Goal: Use online tool/utility: Use online tool/utility

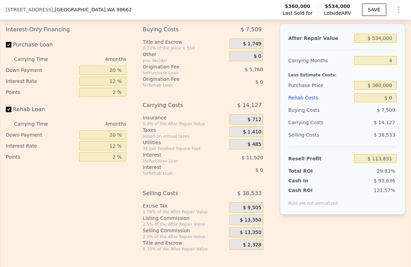
scroll to position [1146, 0]
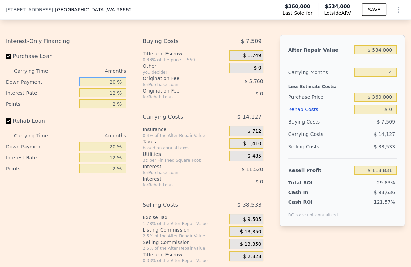
click at [108, 86] on input "20 %" at bounding box center [102, 82] width 47 height 9
type input "10 %"
type input "$ 111,671"
type input "10 %"
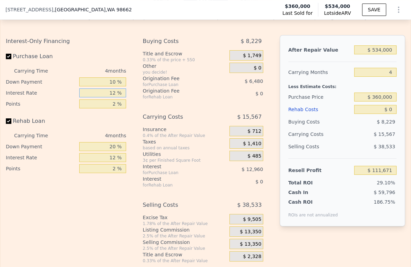
click at [113, 98] on input "12 %" at bounding box center [102, 93] width 47 height 9
type input "9 %"
type input "$ 114,911"
type input "9 %"
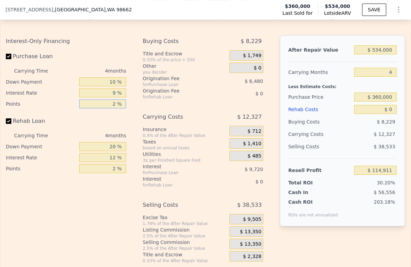
click at [112, 109] on input "2 %" at bounding box center [102, 104] width 47 height 9
type input "1 %"
type input "$ 118,151"
type input "1.5 %"
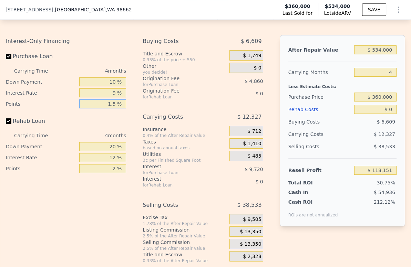
type input "$ 116,531"
type input "1.5 %"
click at [111, 151] on input "20 %" at bounding box center [102, 146] width 47 height 9
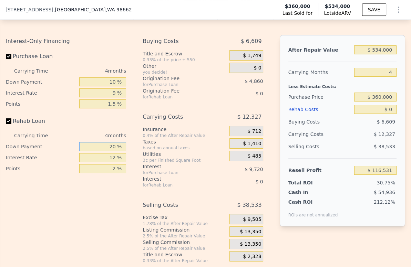
click at [108, 151] on input "20 %" at bounding box center [102, 146] width 47 height 9
type input "10 %"
click at [107, 162] on input "12 %" at bounding box center [102, 157] width 47 height 9
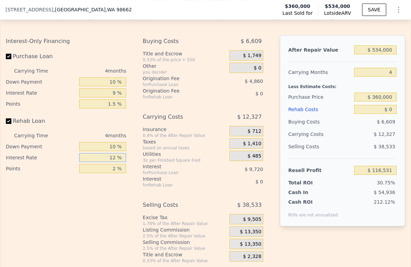
click at [107, 162] on input "12 %" at bounding box center [102, 157] width 47 height 9
type input "9 %"
click at [108, 173] on input "2 %" at bounding box center [102, 168] width 47 height 9
type input "1.5 %"
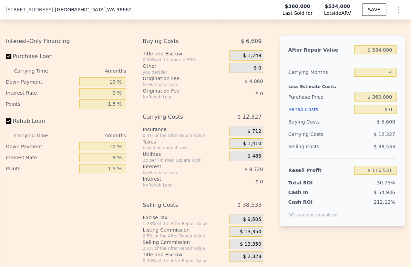
click at [241, 235] on span "$ 13,350" at bounding box center [250, 232] width 21 height 6
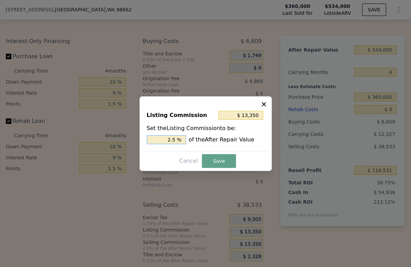
drag, startPoint x: 171, startPoint y: 139, endPoint x: 167, endPoint y: 139, distance: 3.8
click at [167, 139] on input "2.5 %" at bounding box center [166, 139] width 39 height 9
type input "$ 8,010"
type input "1.5 %"
click at [218, 166] on button "Save" at bounding box center [219, 161] width 34 height 14
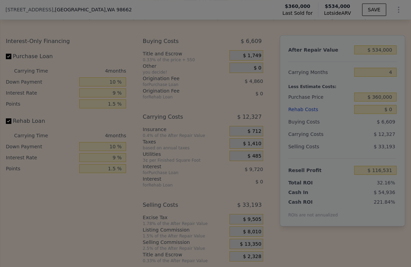
type input "$ 121,871"
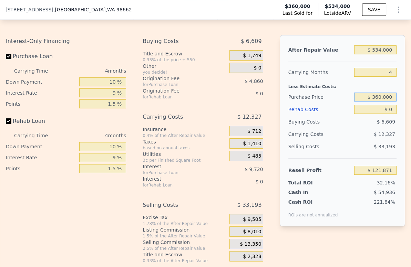
click at [383, 102] on input "$ 360,000" at bounding box center [375, 97] width 42 height 9
type input "$ 250,000"
click at [347, 158] on div "Selling Costs $ 33,193" at bounding box center [342, 150] width 108 height 18
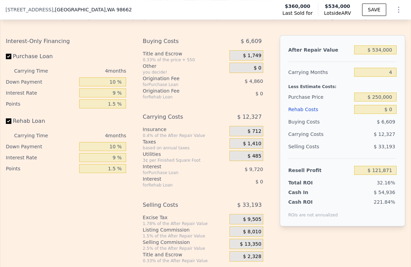
type input "$ 236,690"
drag, startPoint x: 388, startPoint y: 117, endPoint x: 380, endPoint y: 119, distance: 7.9
click at [380, 114] on input "$ 0" at bounding box center [375, 109] width 42 height 9
type input "$ 6"
type input "$ 236,684"
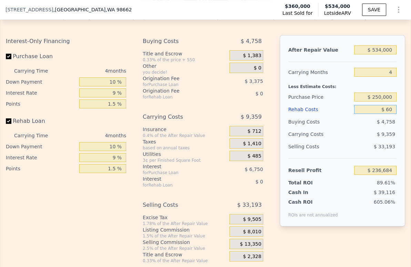
type input "$ 600"
type input "$ 236,066"
type input "$ 6,000"
type input "$ 230,445"
type input "$ 60,000"
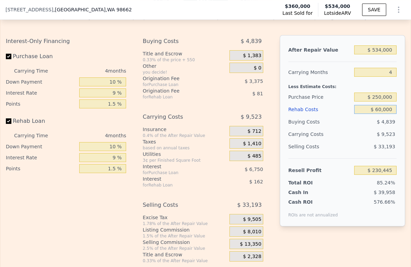
type input "$ 174,260"
click at [357, 141] on div "$ 10,979" at bounding box center [363, 134] width 66 height 12
type input "$ 0"
type input "$ 113,831"
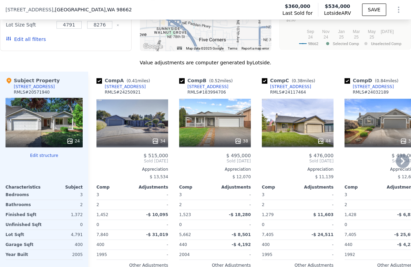
scroll to position [763, 0]
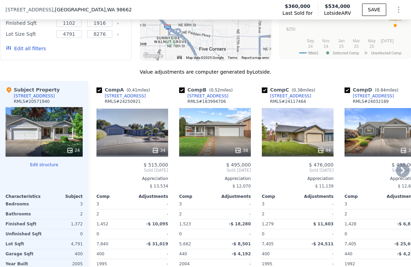
click at [296, 99] on div "[STREET_ADDRESS]" at bounding box center [290, 96] width 41 height 6
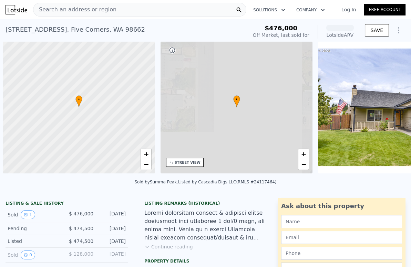
scroll to position [0, 3]
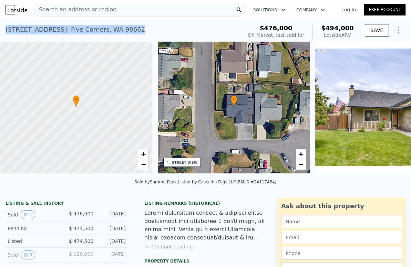
drag, startPoint x: 124, startPoint y: 31, endPoint x: 3, endPoint y: 32, distance: 121.3
click at [3, 32] on div "[STREET_ADDRESS] Sold [DATE] for $476k (~ARV $494k ) $476,000 Off Market, last …" at bounding box center [205, 30] width 411 height 22
copy div "[STREET_ADDRESS]"
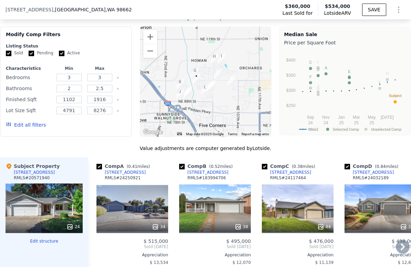
scroll to position [766, 0]
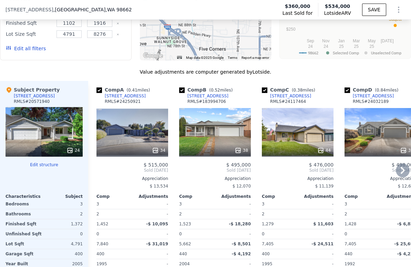
click at [399, 174] on icon at bounding box center [403, 171] width 14 height 14
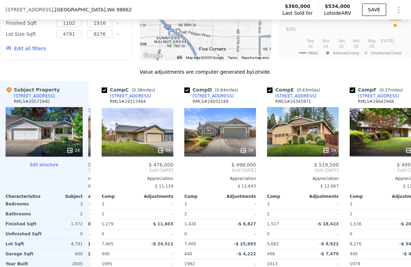
scroll to position [0, 165]
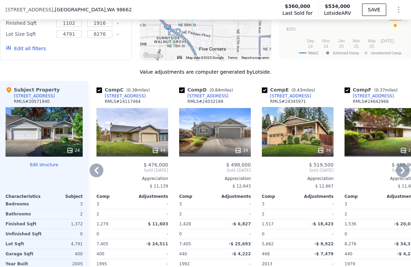
click at [401, 174] on icon at bounding box center [403, 170] width 4 height 7
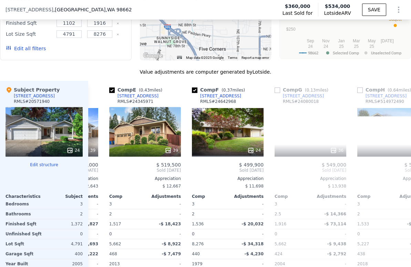
scroll to position [0, 331]
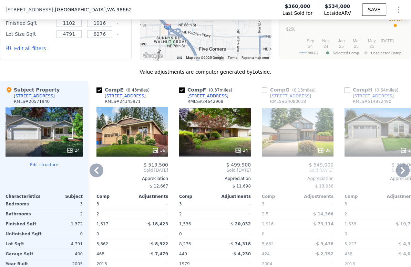
click at [401, 174] on icon at bounding box center [403, 170] width 4 height 7
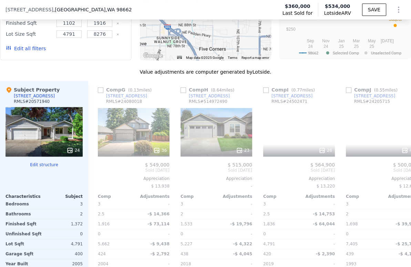
scroll to position [0, 496]
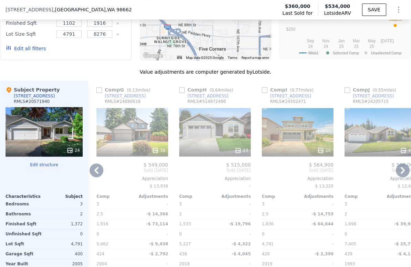
click at [401, 174] on icon at bounding box center [403, 170] width 4 height 7
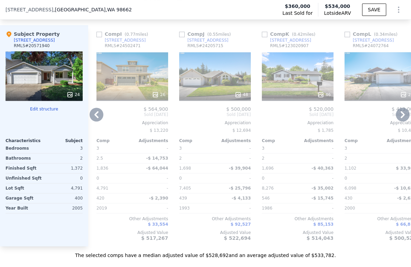
scroll to position [842, 0]
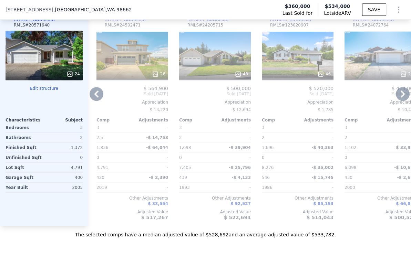
click at [401, 98] on icon at bounding box center [403, 94] width 4 height 7
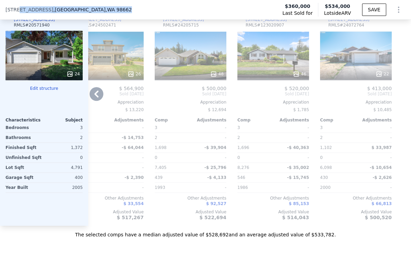
drag, startPoint x: 18, startPoint y: 11, endPoint x: 111, endPoint y: 12, distance: 93.4
click at [111, 12] on div "9704 NE 87th Ave , Clark County , WA 98662 Last Sold for $360,000 Lotside ARV $…" at bounding box center [205, 9] width 411 height 19
copy div "NE 87th Ave , Clark County , WA 98662"
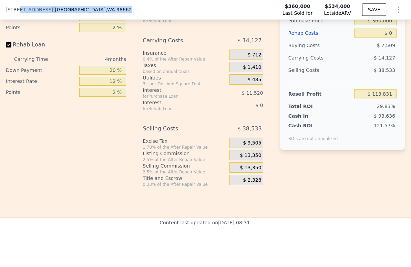
scroll to position [1148, 0]
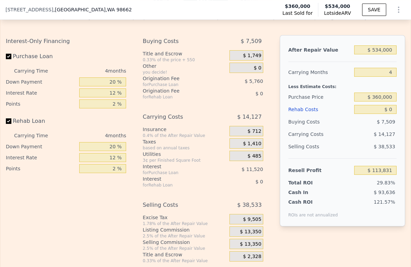
click at [105, 88] on div "20 %" at bounding box center [102, 81] width 47 height 11
click at [105, 86] on input "20 %" at bounding box center [102, 82] width 47 height 9
type input "10 %"
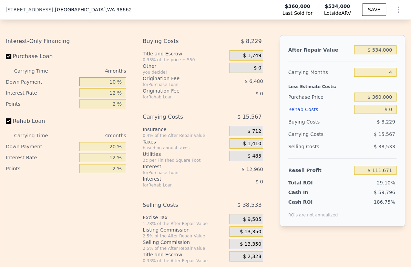
type input "$ 111,671"
type input "10 %"
click at [110, 98] on input "12 %" at bounding box center [102, 93] width 47 height 9
type input "9 %"
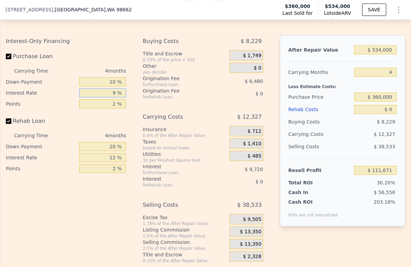
type input "$ 114,911"
type input "9 %"
click at [109, 109] on input "2 %" at bounding box center [102, 104] width 47 height 9
type input "1 %"
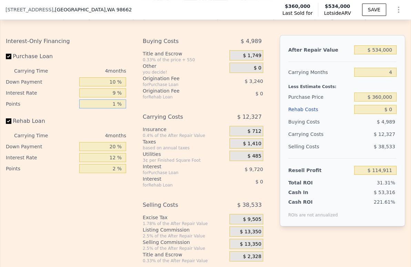
type input "$ 118,151"
type input "1.5 %"
type input "$ 116,531"
type input "1.5 %"
click at [108, 141] on div "4 months" at bounding box center [92, 135] width 68 height 11
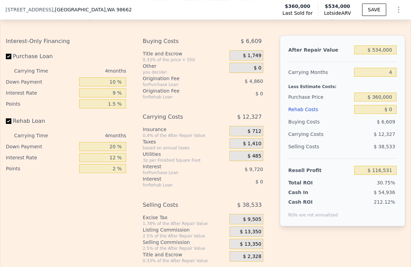
click at [108, 141] on div "4 months" at bounding box center [92, 135] width 68 height 11
click at [108, 151] on input "20 %" at bounding box center [102, 146] width 47 height 9
type input "10 %"
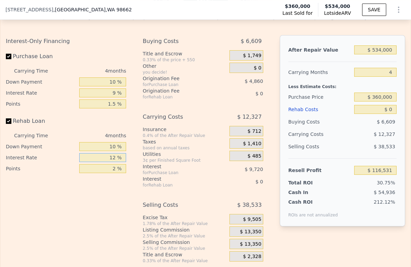
click at [109, 162] on input "12 %" at bounding box center [102, 157] width 47 height 9
type input "9 %"
click at [113, 173] on input "2 %" at bounding box center [102, 168] width 47 height 9
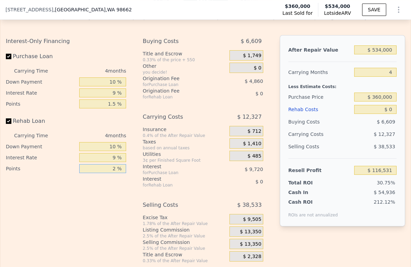
click at [113, 173] on input "2 %" at bounding box center [102, 168] width 47 height 9
type input "1.5 %"
click at [250, 235] on span "$ 13,350" at bounding box center [250, 232] width 21 height 6
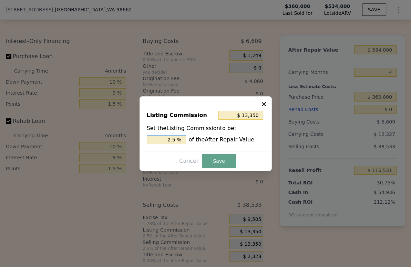
type input "$ 8,010"
drag, startPoint x: 172, startPoint y: 140, endPoint x: 166, endPoint y: 140, distance: 6.5
click at [166, 140] on input "1.5 %" at bounding box center [166, 139] width 39 height 9
type input "1.5 %"
drag, startPoint x: 223, startPoint y: 165, endPoint x: 228, endPoint y: 158, distance: 8.1
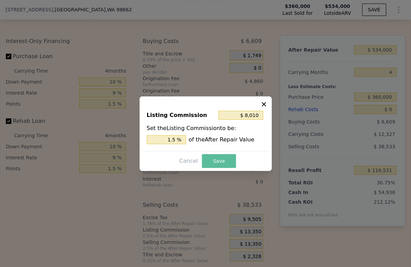
click at [222, 165] on button "Save" at bounding box center [219, 161] width 34 height 14
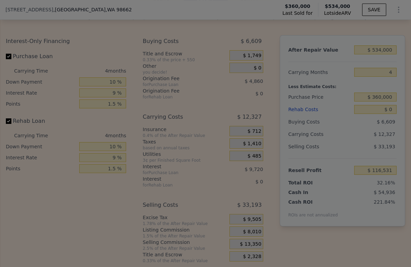
type input "$ 121,871"
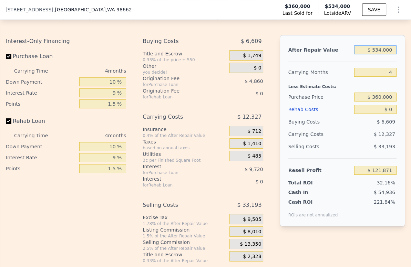
drag, startPoint x: 390, startPoint y: 59, endPoint x: 359, endPoint y: 60, distance: 31.0
click at [359, 54] on input "$ 534,000" at bounding box center [375, 49] width 42 height 9
type input "$ 4"
type input "-$ 378,770"
type input "$ 47"
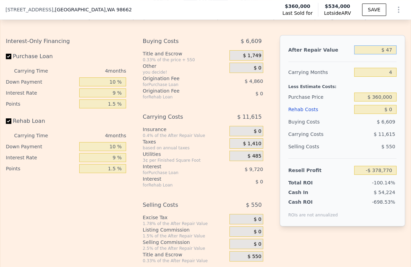
type input "-$ 378,730"
type input "$ 470"
type input "-$ 378,334"
type input "$ 47,000"
type input "-$ 334,711"
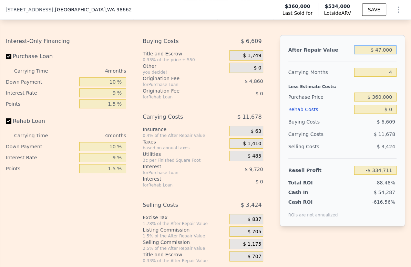
type input "$ 470,000"
type input "$ 61,868"
type input "$ 470,000"
click at [380, 102] on input "$ 360,000" at bounding box center [375, 97] width 42 height 9
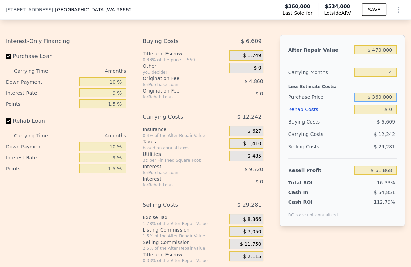
click at [380, 102] on input "$ 360,000" at bounding box center [375, 97] width 42 height 9
type input "$ 200,000"
click at [364, 127] on div "$ 6,609" at bounding box center [375, 122] width 42 height 12
type input "$ 228,881"
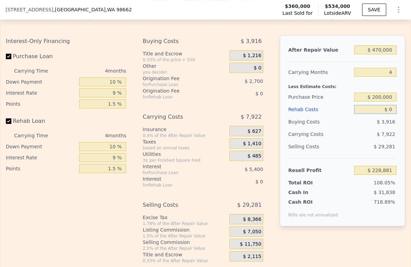
drag, startPoint x: 388, startPoint y: 123, endPoint x: 375, endPoint y: 122, distance: 13.1
click at [375, 114] on input "$ 0" at bounding box center [375, 109] width 42 height 9
type input "$ 8"
type input "$ 228,873"
type input "$ 80"
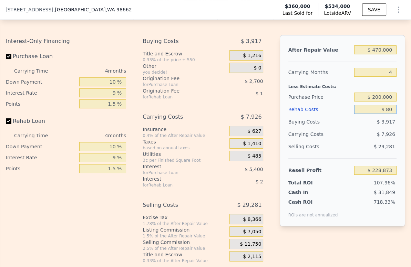
type input "$ 228,796"
type input "$ 800"
type input "$ 228,050"
type input "$ 8,000"
type input "$ 220,557"
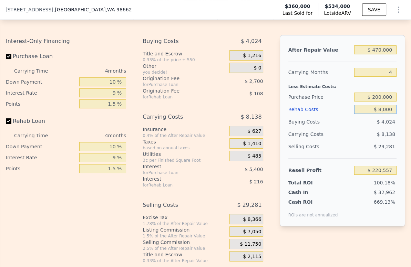
type input "$ 80,000"
type input "$ 145,641"
click at [332, 141] on div "$ 10,082" at bounding box center [363, 134] width 66 height 12
drag, startPoint x: 376, startPoint y: 117, endPoint x: 371, endPoint y: 118, distance: 5.2
click at [371, 114] on input "$ 80,000" at bounding box center [375, 109] width 42 height 9
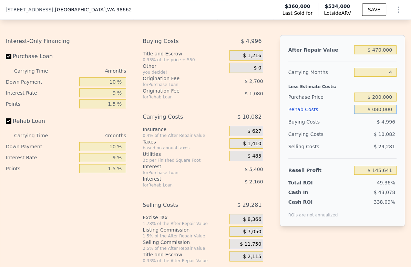
drag, startPoint x: 378, startPoint y: 121, endPoint x: 370, endPoint y: 121, distance: 7.9
click at [370, 114] on input "$ 080,000" at bounding box center [375, 109] width 42 height 9
type input "$ 6,000"
type input "$ 222,636"
type input "$ 60,000"
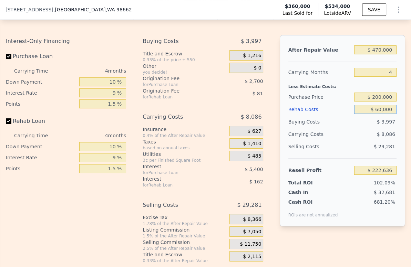
type input "$ 166,451"
type input "$ 60,000"
click at [352, 141] on div "$ 9,542" at bounding box center [363, 134] width 66 height 12
click at [234, 237] on div "$ 7,050" at bounding box center [246, 232] width 34 height 10
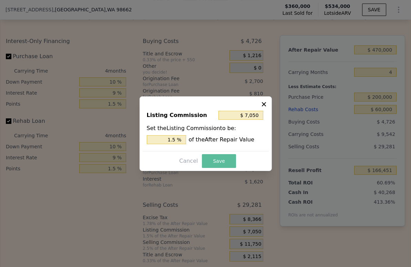
click at [210, 163] on button "Save" at bounding box center [219, 161] width 34 height 14
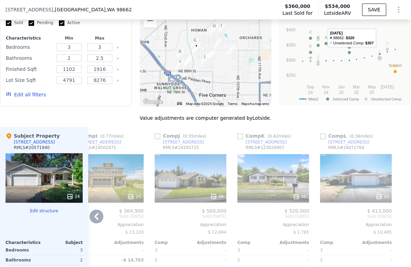
scroll to position [689, 0]
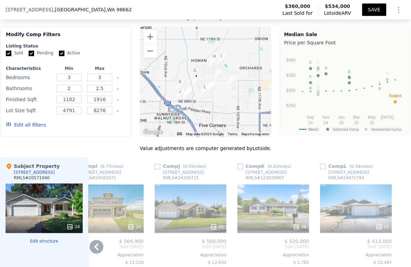
click at [370, 11] on button "SAVE" at bounding box center [374, 9] width 24 height 12
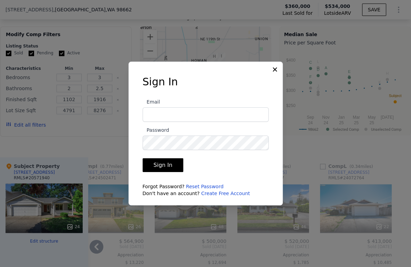
click at [205, 110] on input "Email" at bounding box center [206, 115] width 126 height 14
type input "goodnesscapitalgroupdan@gmail.com"
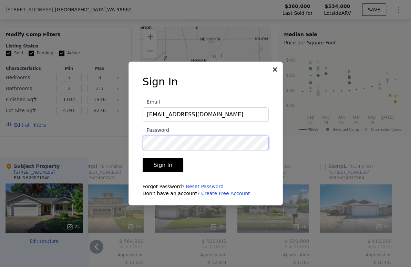
click at [143, 158] on button "Sign In" at bounding box center [163, 165] width 41 height 14
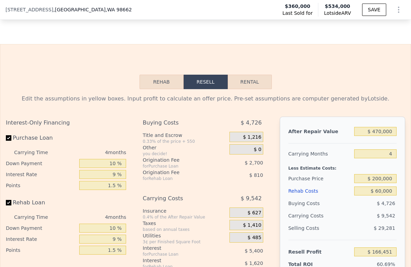
type input "$ 534,000"
type input "$ 0"
type input "$ 113,831"
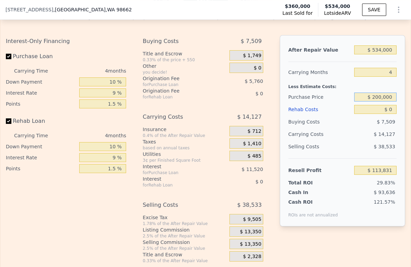
click at [375, 102] on input "$ 200,000" at bounding box center [375, 97] width 42 height 9
type input "$ 300,000"
click at [350, 141] on div "$ 14,127" at bounding box center [363, 134] width 66 height 12
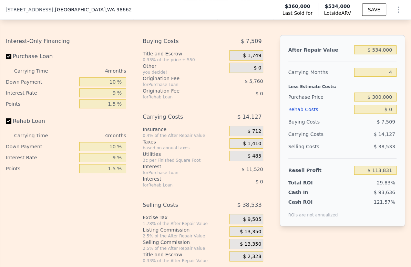
type input "$ 176,911"
click at [386, 114] on input "$ 0" at bounding box center [375, 109] width 42 height 9
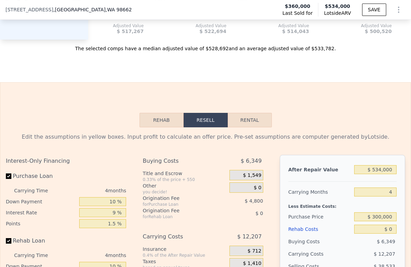
scroll to position [1072, 0]
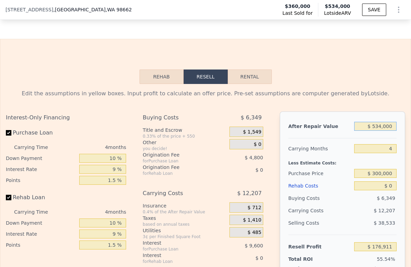
click at [369, 131] on input "$ 534,000" at bounding box center [375, 126] width 42 height 9
type input "$ 48"
type input "-$ 318,349"
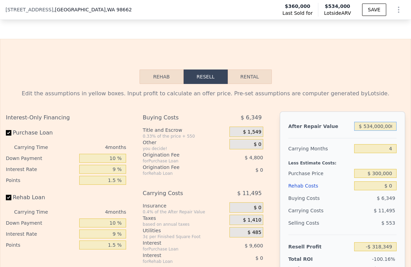
type input "$ 5,340,000,000"
type input "$ 4,952,664,326"
click at [367, 131] on input "$ 5,340,000,000" at bounding box center [375, 126] width 42 height 9
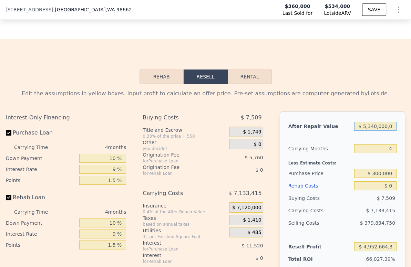
click at [367, 131] on input "$ 5,340,000,000" at bounding box center [375, 126] width 42 height 9
type input "$ 48"
type input "-$ 381,429"
type input "$ 480"
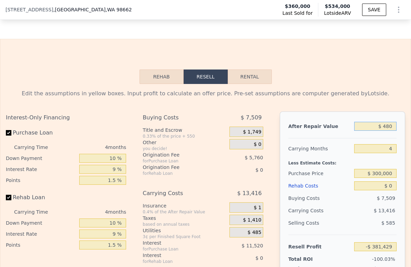
type input "-$ 381,030"
type input "$ 4,800"
type input "-$ 377,021"
type input "$ 48,000"
type input "-$ 336,952"
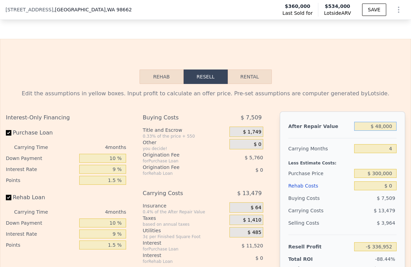
type input "$ 480,000"
type input "$ 63,744"
type input "$ 480,000"
click at [364, 152] on div "After Repair Value $ 480,000 Carrying Months 4 Less Estimate Costs: Purchase Pr…" at bounding box center [342, 208] width 125 height 192
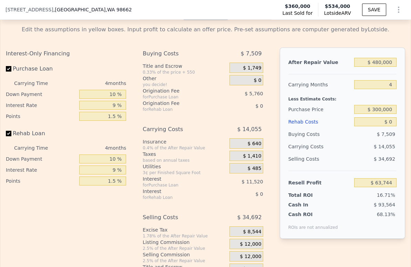
scroll to position [1148, 0]
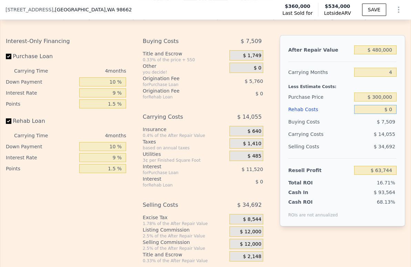
click at [383, 114] on input "$ 0" at bounding box center [375, 109] width 42 height 9
click at [387, 79] on div "4" at bounding box center [375, 72] width 42 height 12
click at [240, 235] on span "$ 12,000" at bounding box center [250, 232] width 21 height 6
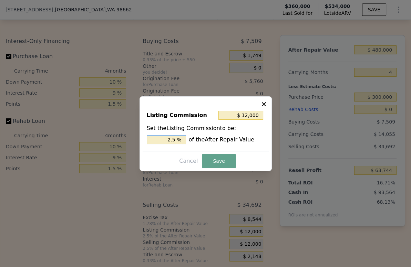
click at [171, 140] on input "2.5 %" at bounding box center [166, 139] width 39 height 9
type input "$ 7,200"
type input "1.5 %"
click at [203, 166] on button "Save" at bounding box center [219, 161] width 34 height 14
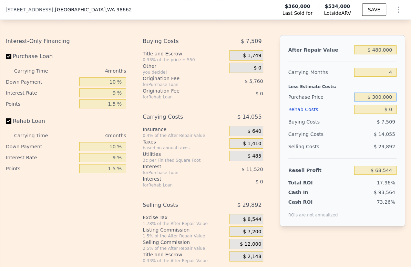
click at [387, 102] on input "$ 300,000" at bounding box center [375, 97] width 42 height 9
type input "$ 131,624"
drag, startPoint x: 388, startPoint y: 120, endPoint x: 374, endPoint y: 120, distance: 13.4
click at [374, 114] on input "$ 0" at bounding box center [375, 109] width 42 height 9
type input "$ 6"
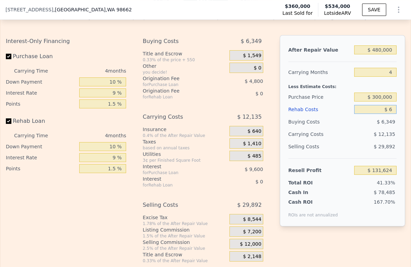
type input "$ 131,618"
type input "$ 60"
type input "$ 131,563"
type input "$ 600"
type input "$ 130,994"
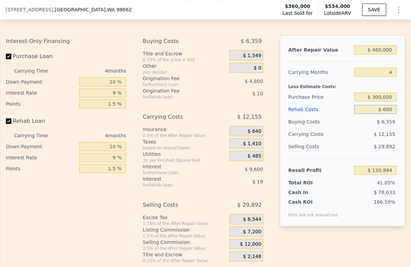
type input "$ 6,000"
type input "$ 125,336"
type input "$ 60,000"
type input "$ 68,744"
type input "$ 60,000"
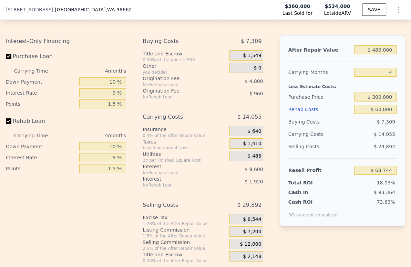
click at [355, 141] on div "$ 14,055" at bounding box center [363, 134] width 66 height 12
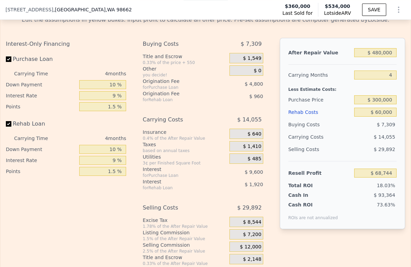
scroll to position [1225, 0]
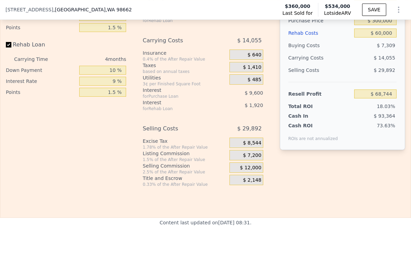
click at [372, 176] on div "After Repair Value $ 480,000 Carrying Months 4 Less Estimate Costs: Purchase Pr…" at bounding box center [342, 68] width 125 height 218
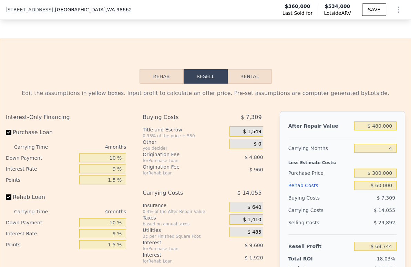
scroll to position [1072, 0]
click at [343, 180] on div "Purchase Price" at bounding box center [319, 173] width 63 height 12
click at [379, 178] on input "$ 300,000" at bounding box center [375, 173] width 42 height 9
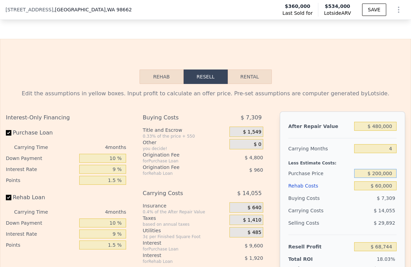
type input "$ 200,000"
click at [343, 205] on div "Buying Costs" at bounding box center [319, 198] width 63 height 12
type input "$ 173,877"
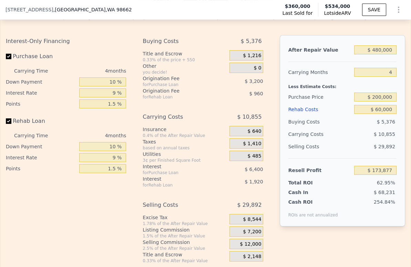
type input "$ 534,000"
type input "$ 0"
type input "$ 113,831"
click at [380, 114] on input "$ 0" at bounding box center [375, 109] width 42 height 9
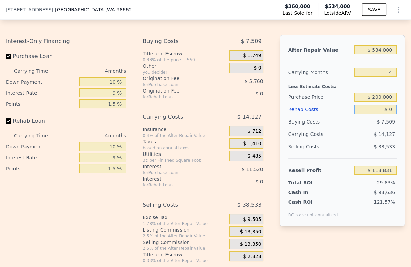
type input "$ 6"
type input "$ 113,825"
type input "$ 600"
type input "$ 113,201"
type input "$ 6,000"
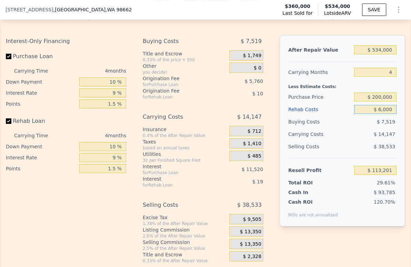
type input "$ 107,543"
type input "$ 60,000"
type input "$ 50,951"
type input "$ 60,000"
click at [312, 173] on div "Resell Profit $ 50,951" at bounding box center [342, 167] width 108 height 18
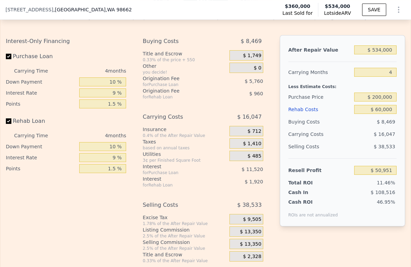
click at [249, 235] on span "$ 13,350" at bounding box center [250, 232] width 21 height 6
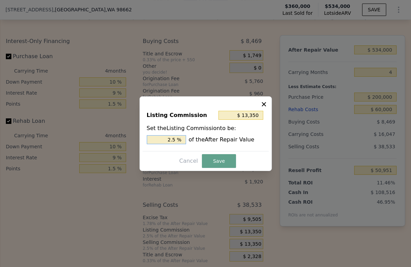
drag, startPoint x: 172, startPoint y: 142, endPoint x: 166, endPoint y: 142, distance: 5.9
click at [166, 142] on input "2.5 %" at bounding box center [166, 139] width 39 height 9
type input "$ 8,010"
type input "1.5 %"
click at [232, 166] on button "Save" at bounding box center [219, 161] width 34 height 14
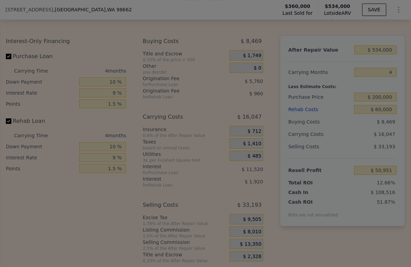
type input "$ 56,291"
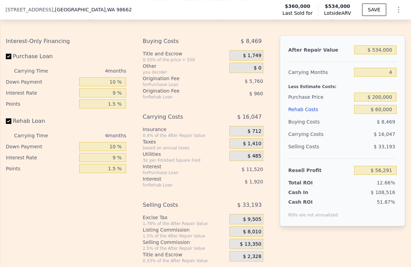
click at [349, 217] on div "51.87%" at bounding box center [368, 208] width 56 height 19
click at [378, 102] on input "$ 200,000" at bounding box center [375, 97] width 42 height 9
type input "$ 200,000"
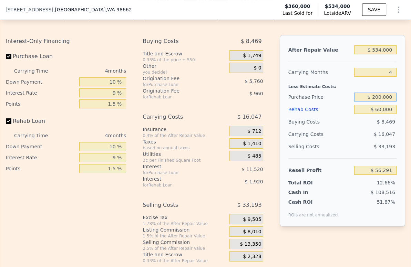
type input "$ 224,504"
click at [347, 141] on div "$ 10,927" at bounding box center [363, 134] width 66 height 12
click at [380, 114] on input "$ 60,000" at bounding box center [375, 109] width 42 height 9
click at [373, 54] on input "$ 534,000" at bounding box center [375, 49] width 42 height 9
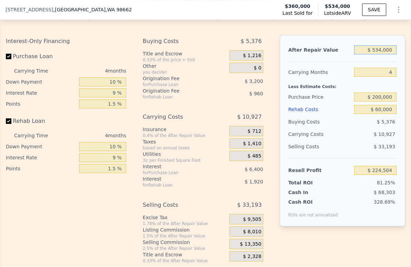
click at [373, 54] on input "$ 534,000" at bounding box center [375, 49] width 42 height 9
type input "$ 4"
type input "-$ 276,137"
type input "$ 48"
type input "-$ 276,096"
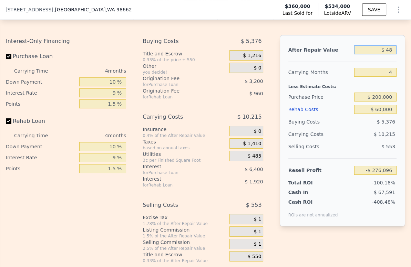
type input "$ 480"
type input "-$ 275,692"
type input "$ 4,800"
type input "-$ 271,640"
type input "$ 48,000"
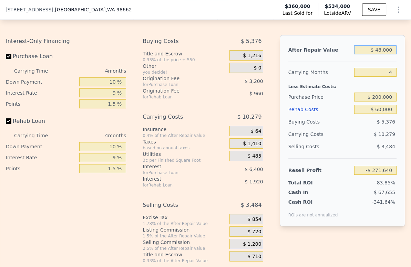
type input "-$ 231,139"
type input "$ 480,000"
type input "$ 173,877"
type input "$ 480,000"
click at [346, 141] on div "$ 10,855" at bounding box center [363, 134] width 66 height 12
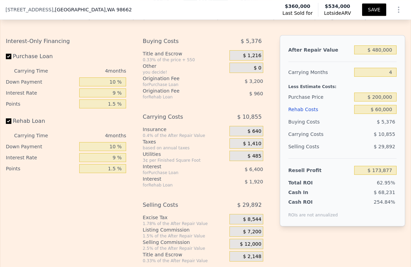
click at [370, 10] on button "SAVE" at bounding box center [374, 9] width 24 height 12
click at [395, 10] on icon "Show Options" at bounding box center [399, 10] width 8 height 8
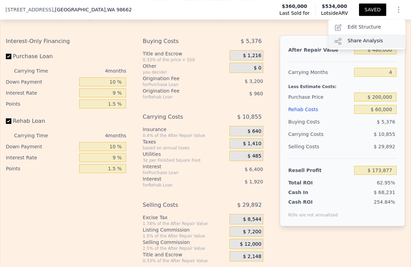
click at [373, 43] on div "Share Analysis" at bounding box center [366, 41] width 77 height 14
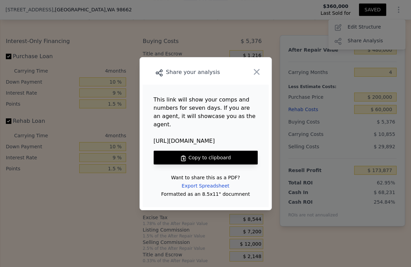
click at [224, 154] on button "Copy to clipboard" at bounding box center [206, 158] width 104 height 14
